Goal: Find specific page/section: Find specific page/section

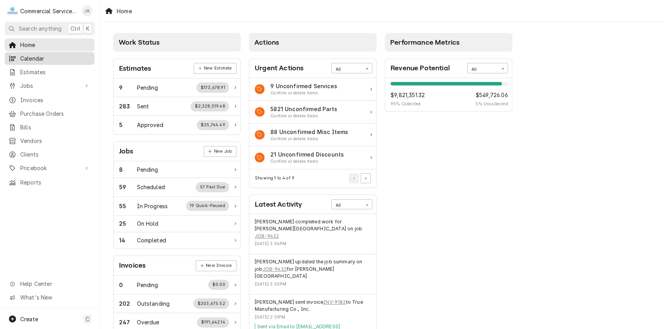
click at [47, 58] on span "Calendar" at bounding box center [55, 58] width 70 height 8
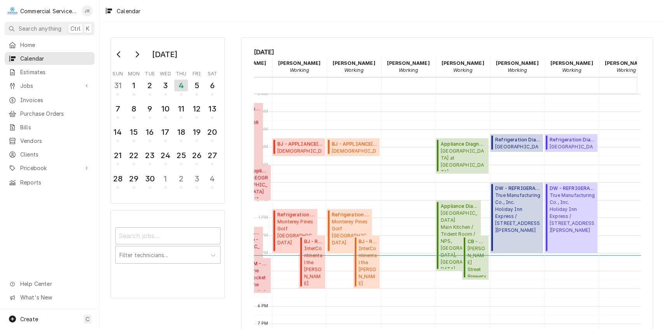
scroll to position [0, 54]
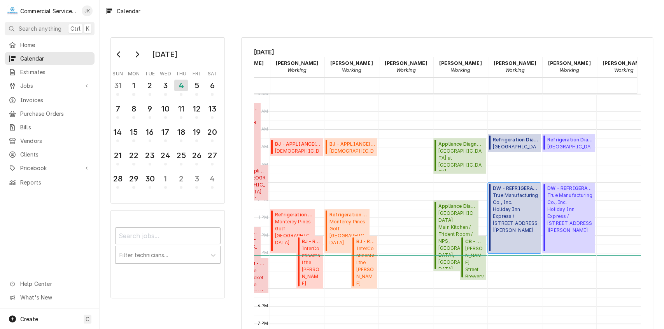
click at [513, 212] on span "True Manufacturing Co., Inc. Holiday Inn Express / 391 Gateway Dr, Hollister, C…" at bounding box center [516, 213] width 46 height 42
